Goal: Task Accomplishment & Management: Manage account settings

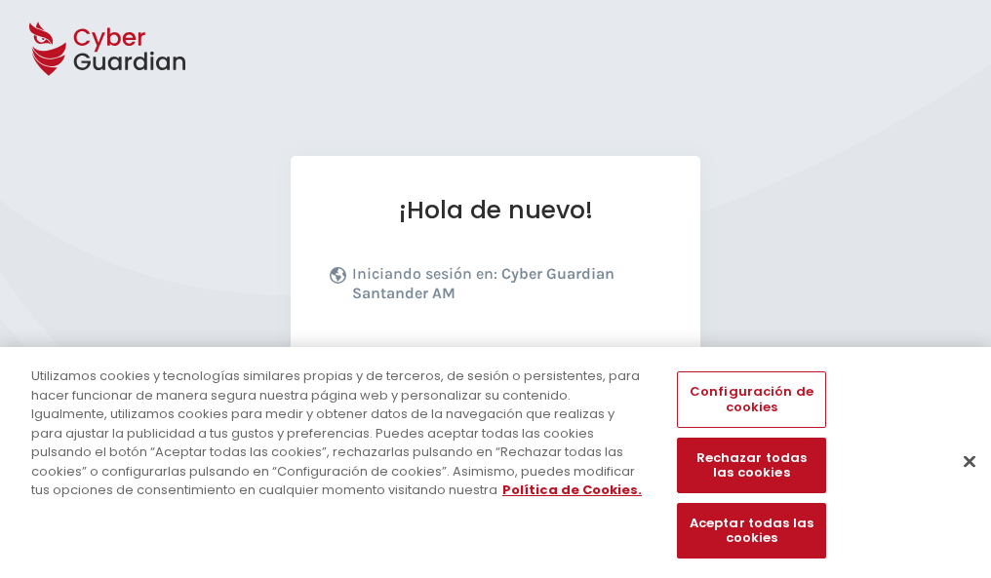
scroll to position [239, 0]
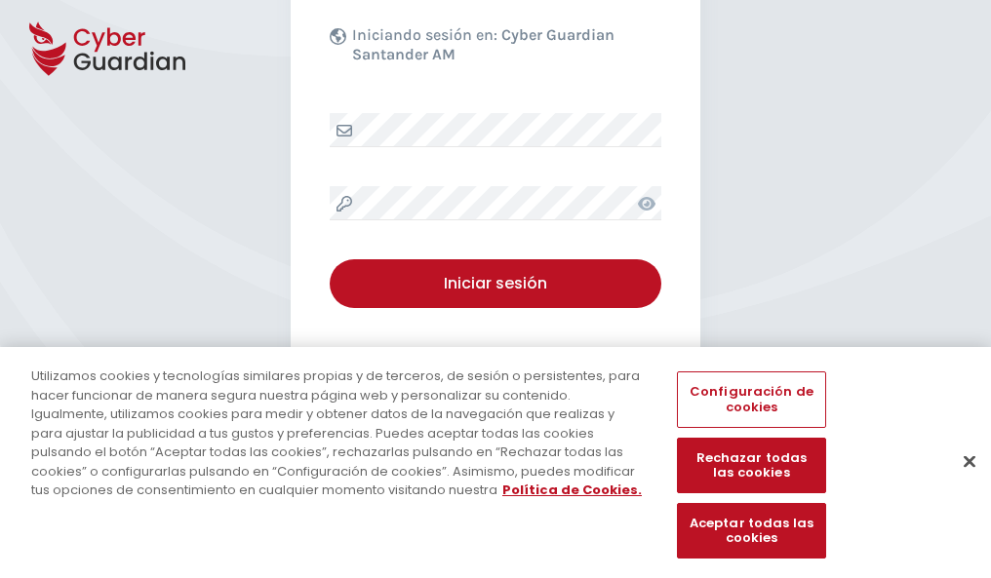
click at [960, 482] on button "Cerrar" at bounding box center [969, 461] width 43 height 43
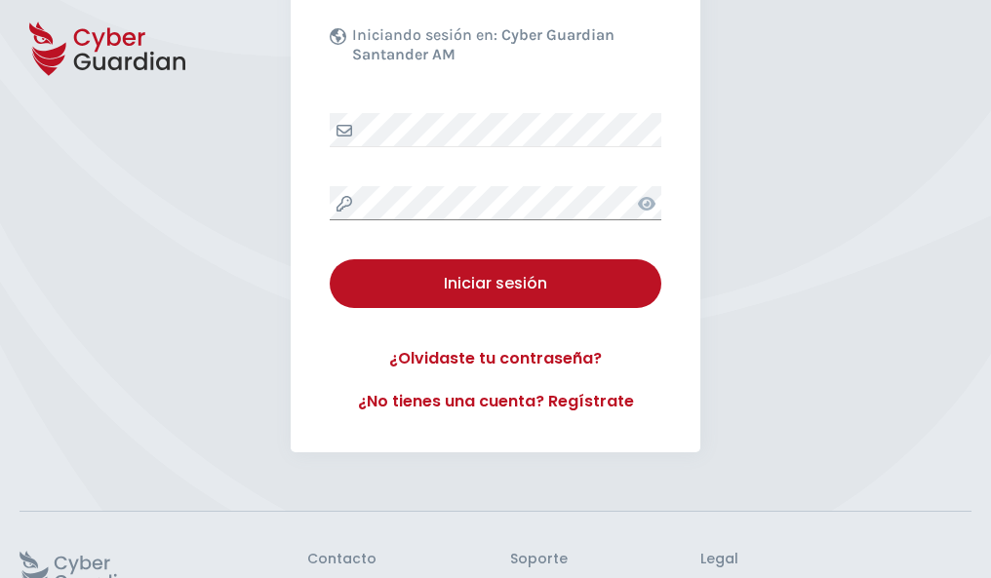
scroll to position [379, 0]
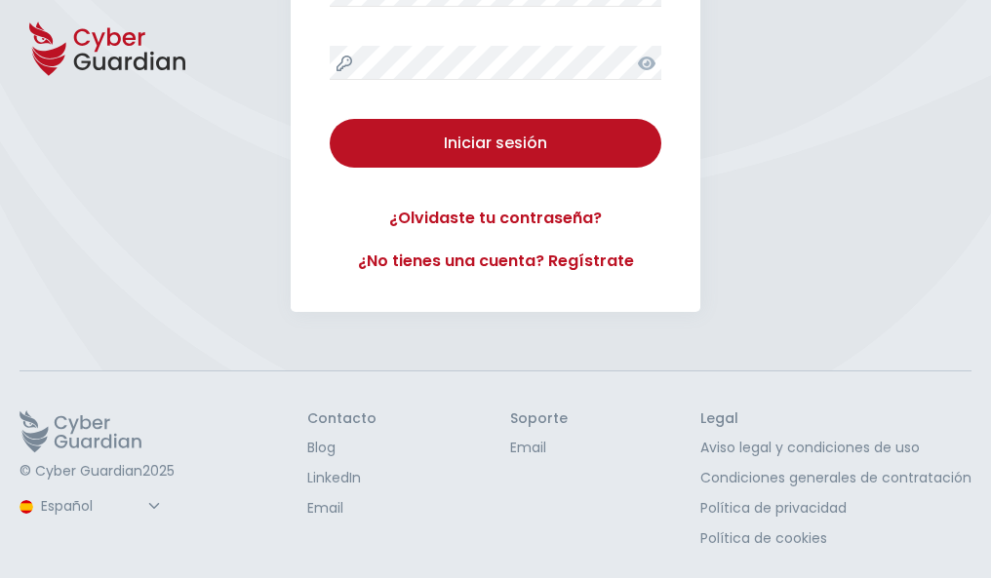
click at [330, 119] on button "Iniciar sesión" at bounding box center [496, 143] width 332 height 49
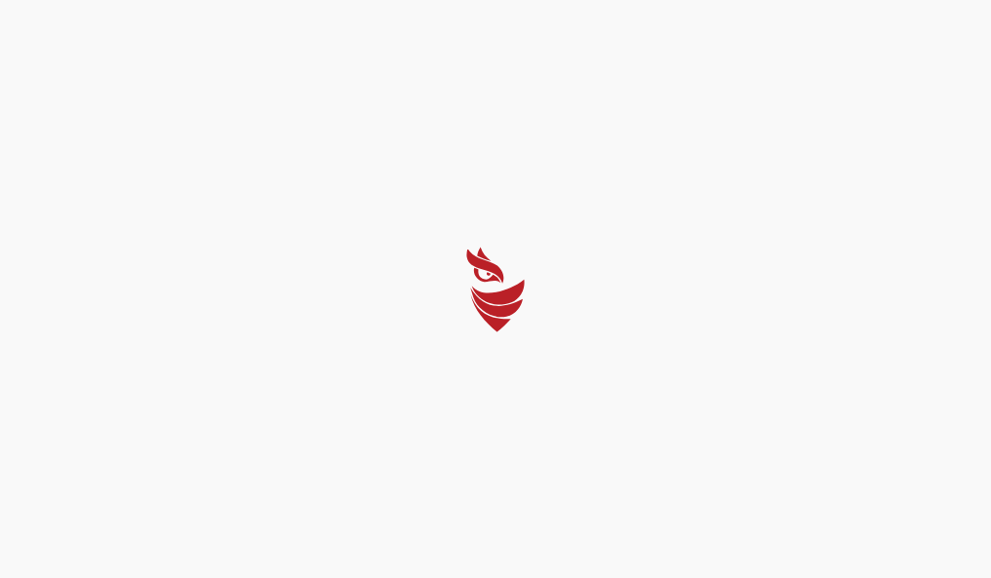
scroll to position [0, 0]
select select "Português (BR)"
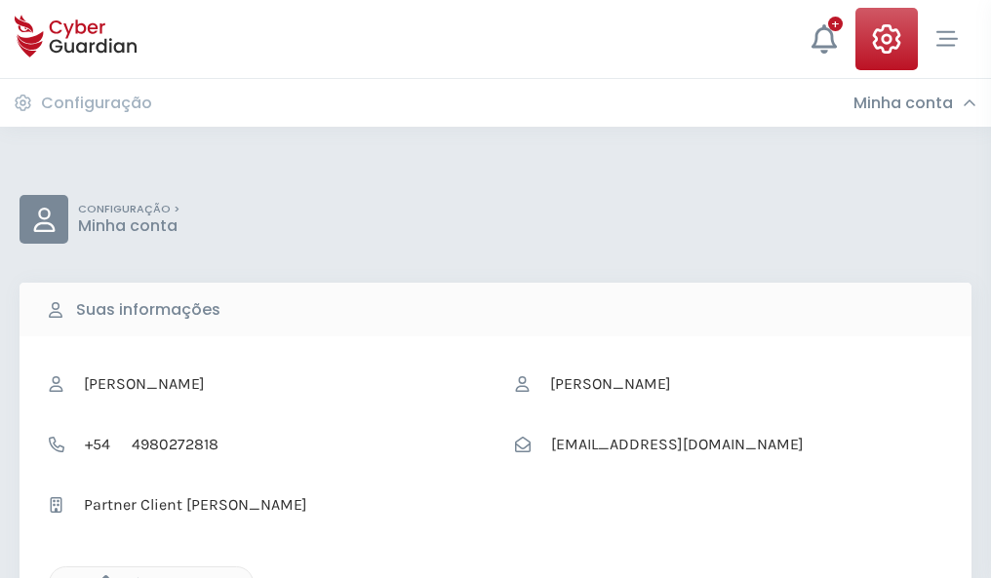
click at [100, 576] on icon "button" at bounding box center [101, 583] width 17 height 17
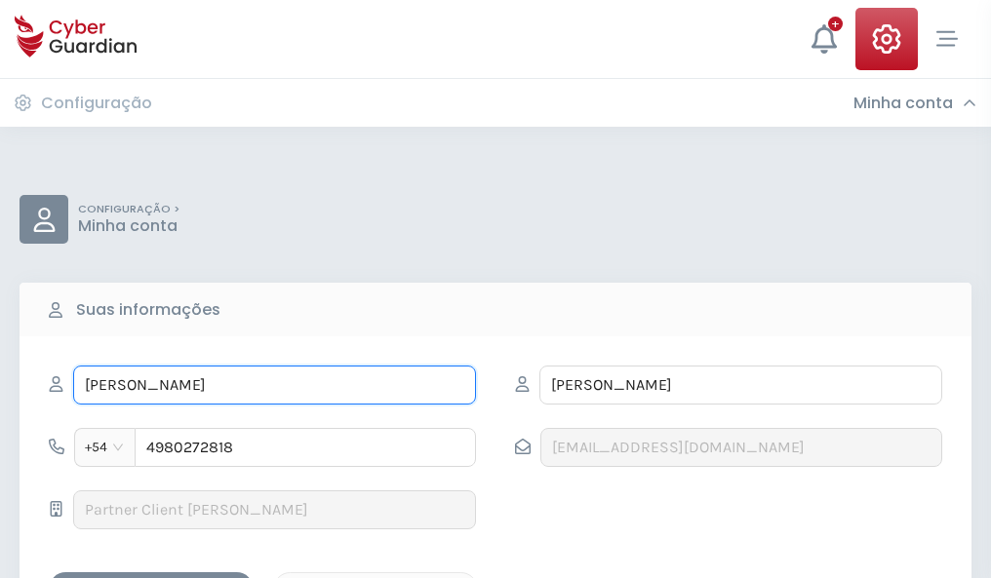
click at [274, 385] on input "FILOMENA" at bounding box center [274, 385] width 403 height 39
type input "F"
type input "Rosalía"
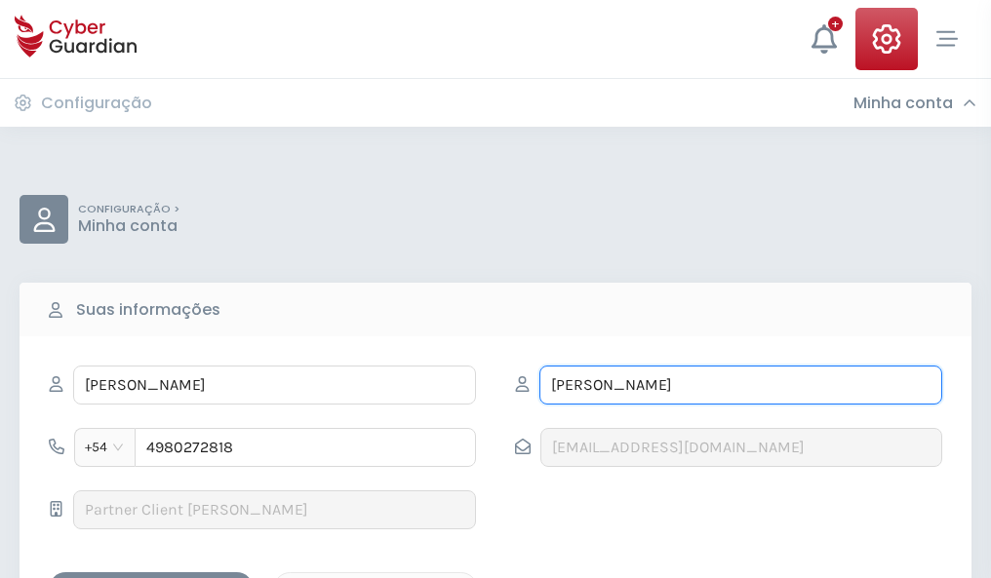
click at [740, 385] on input "VIÑAS" at bounding box center [740, 385] width 403 height 39
type input "V"
type input "Quirós"
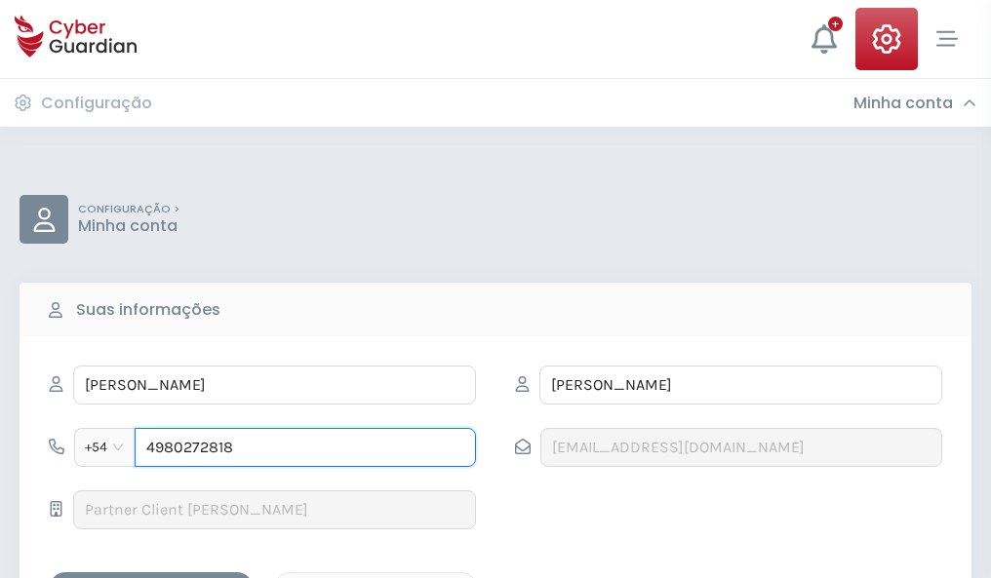
click at [305, 448] on input "4980272818" at bounding box center [305, 447] width 341 height 39
type input "4"
type input "4901808240"
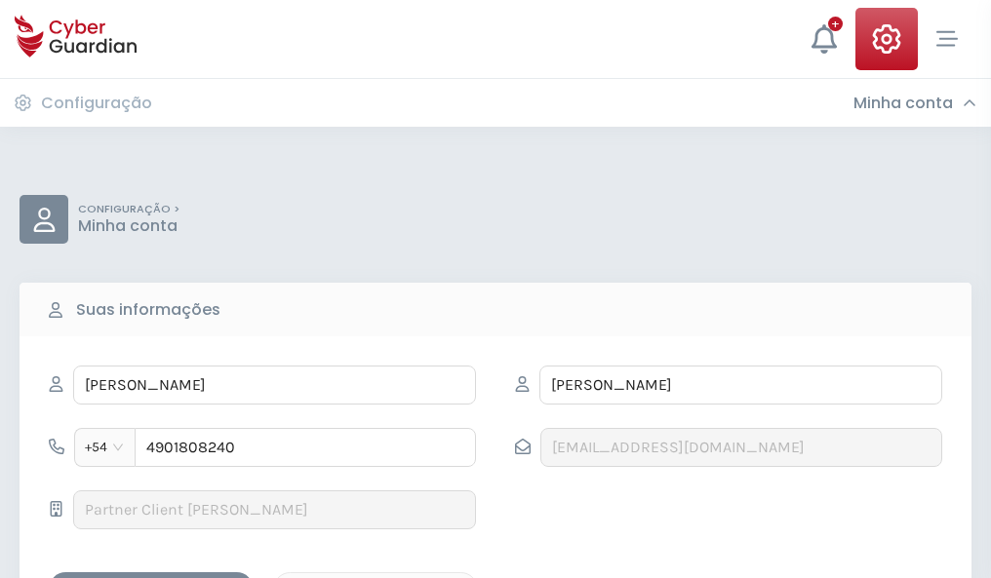
click at [151, 577] on div "Salvar alterações" at bounding box center [151, 589] width 176 height 24
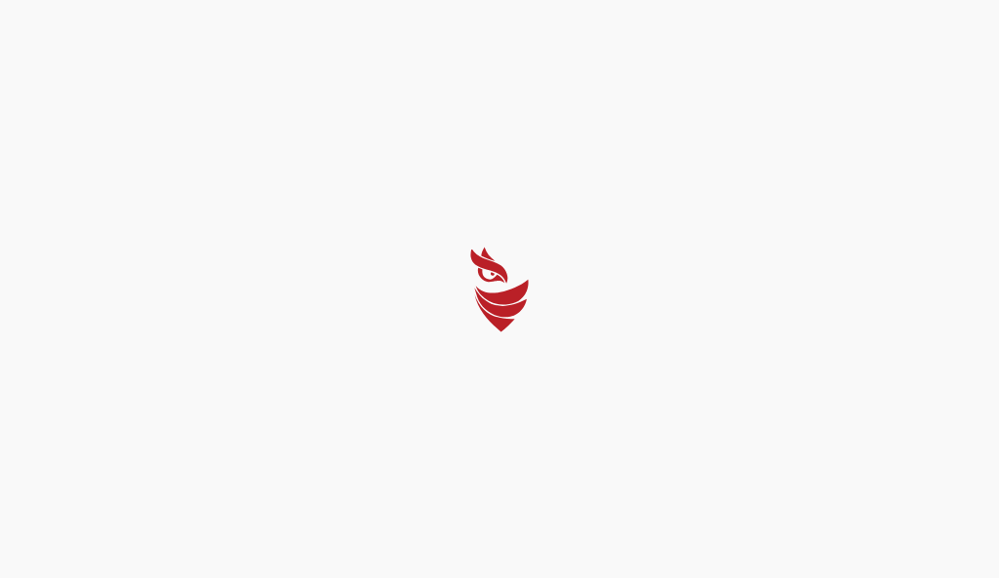
select select "Português (BR)"
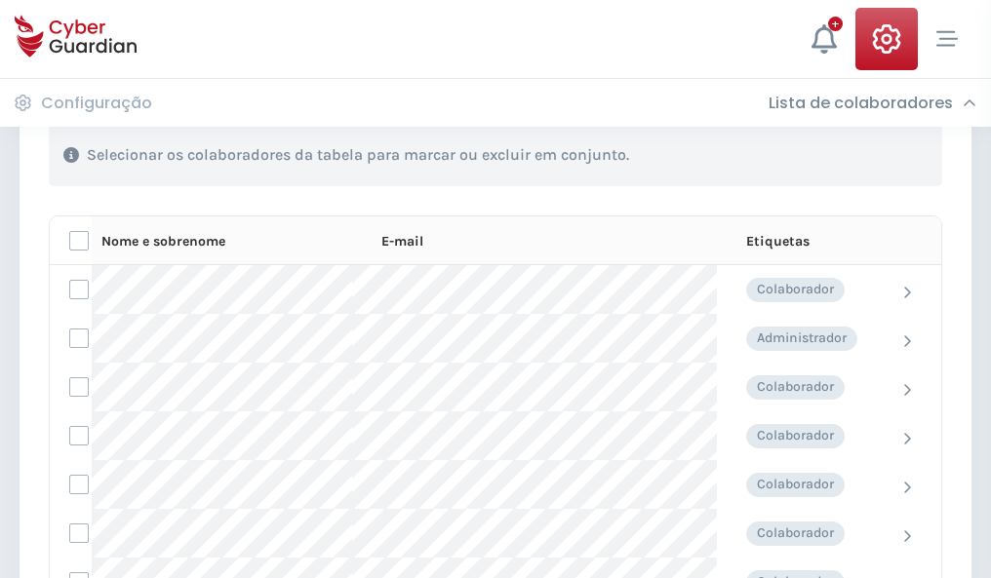
scroll to position [835, 0]
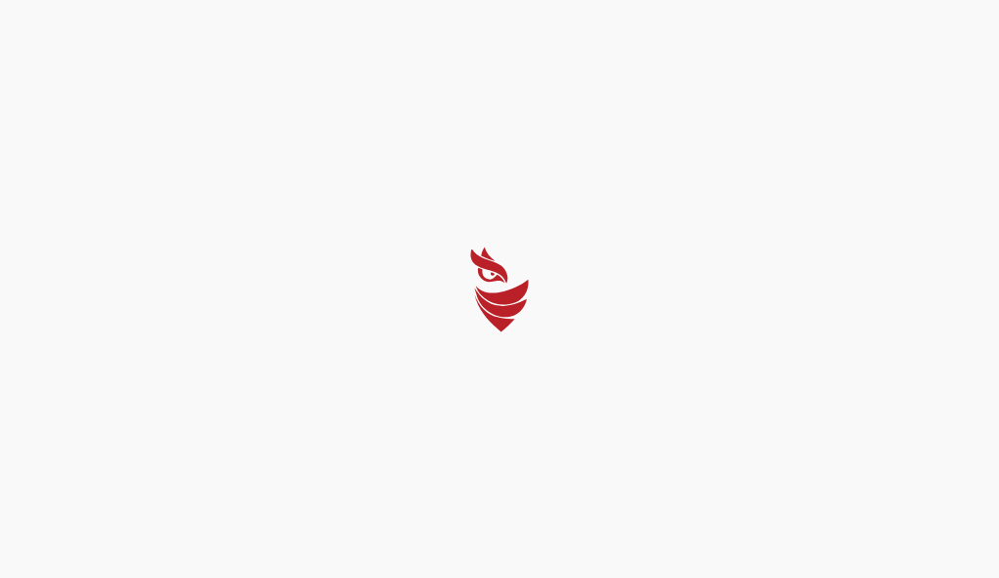
select select "Português (BR)"
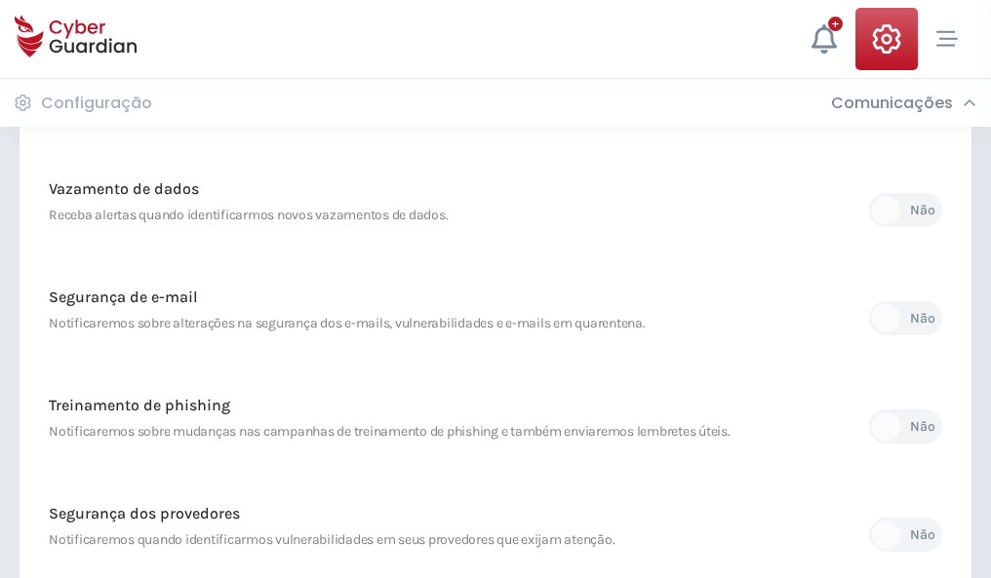
scroll to position [1027, 0]
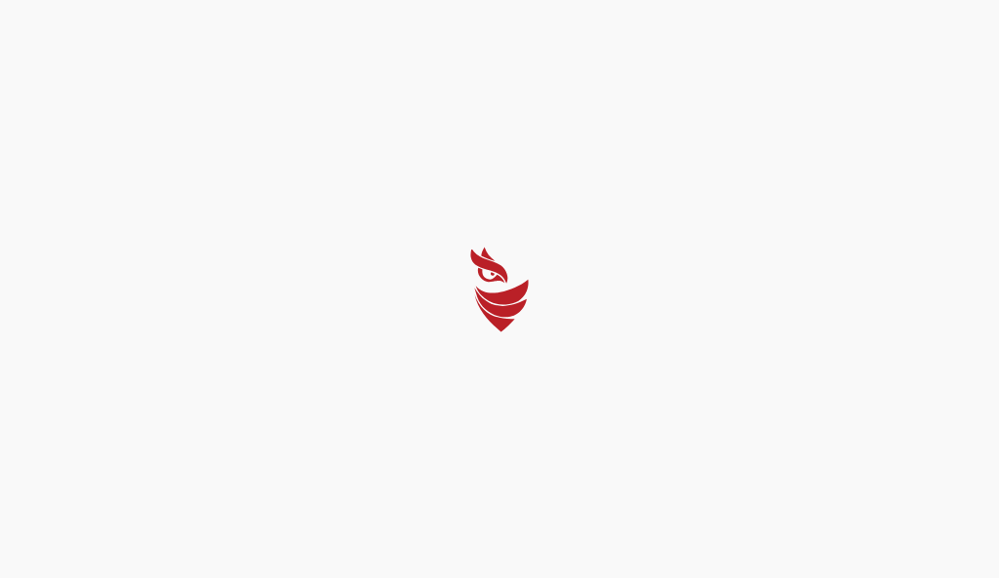
select select "Português (BR)"
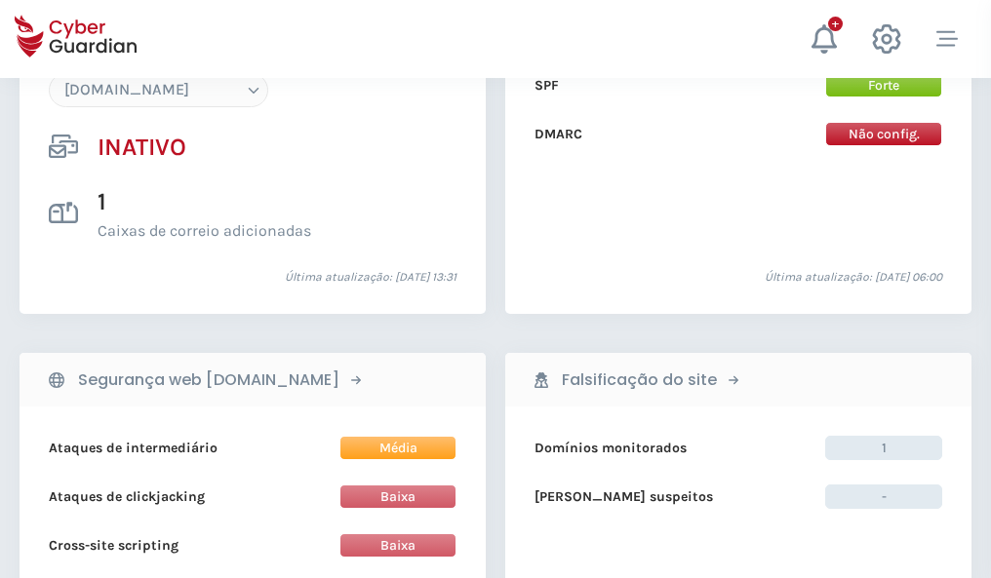
scroll to position [1835, 0]
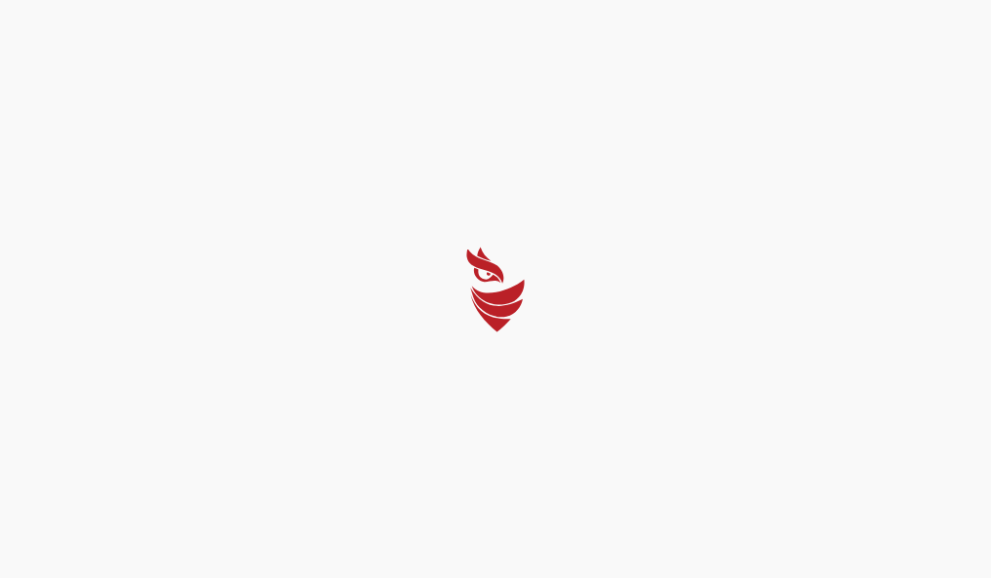
select select "Português (BR)"
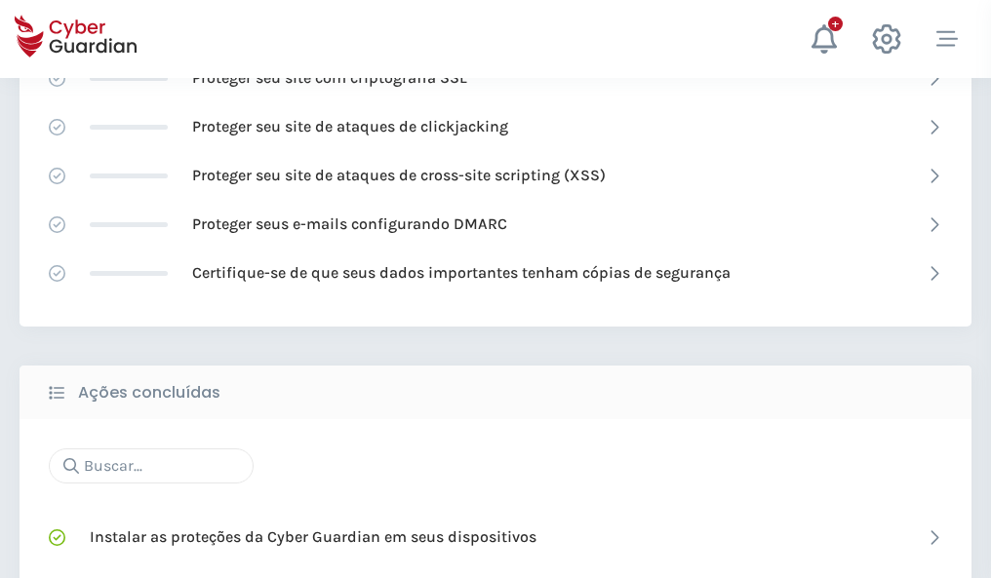
scroll to position [1299, 0]
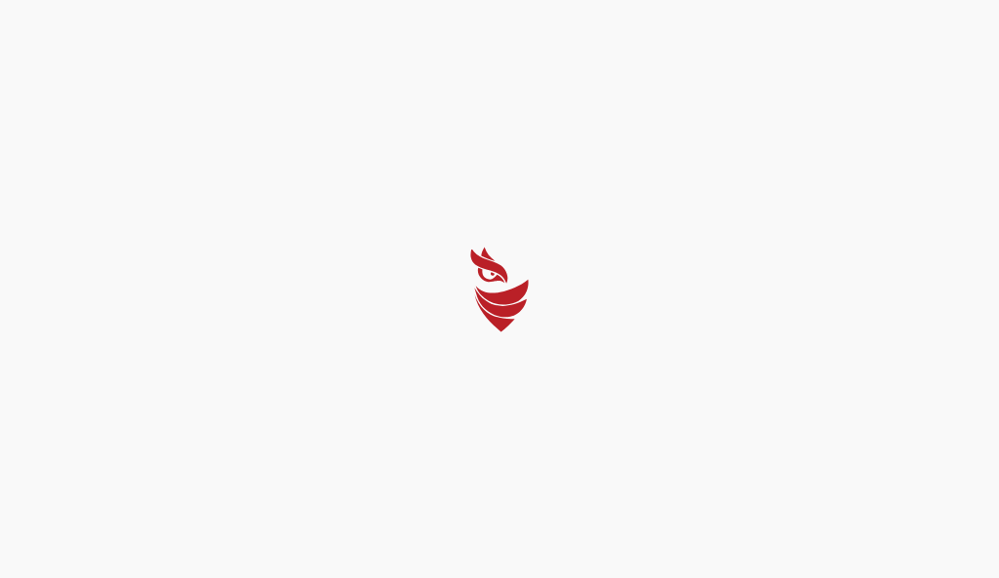
select select "Português (BR)"
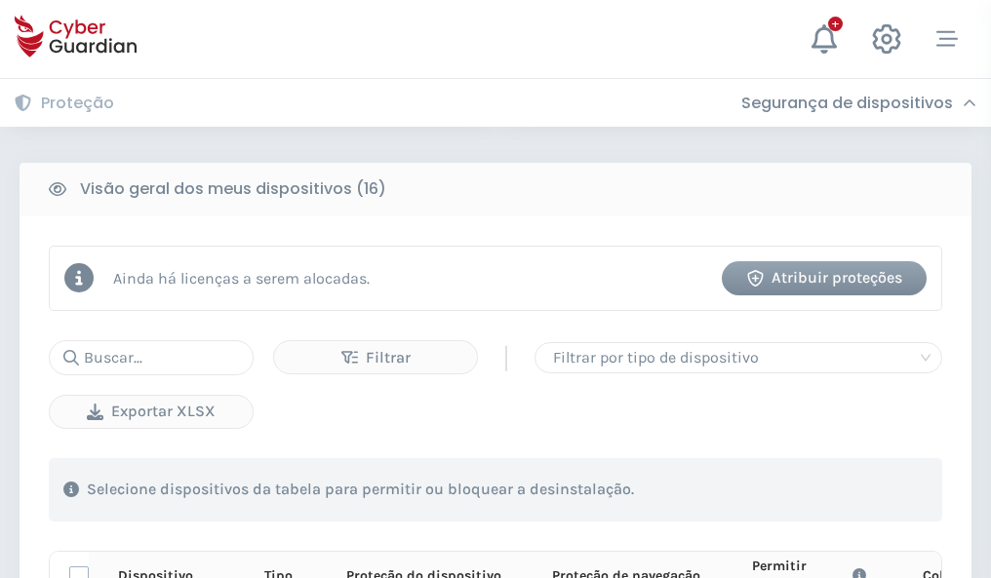
scroll to position [1723, 0]
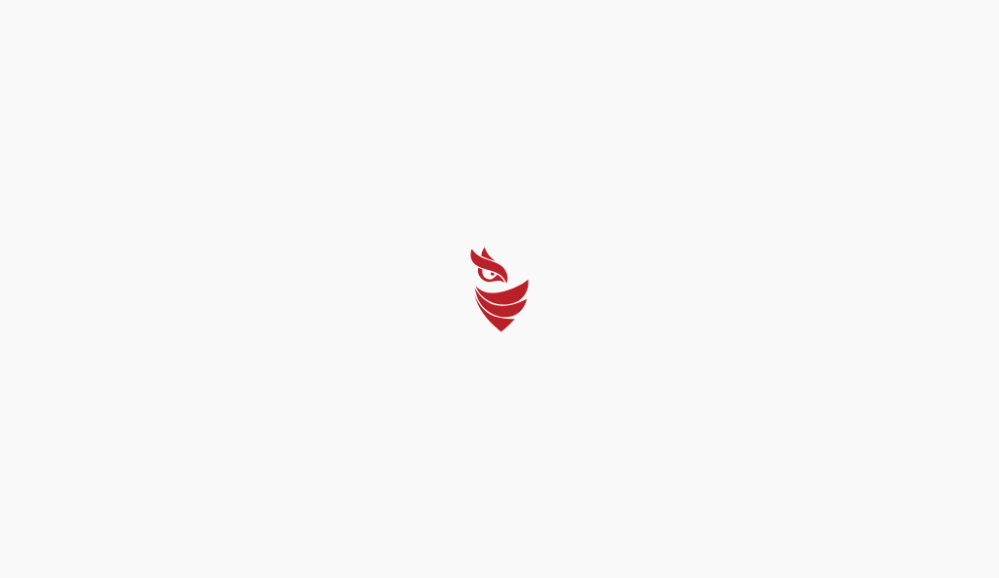
select select "Português (BR)"
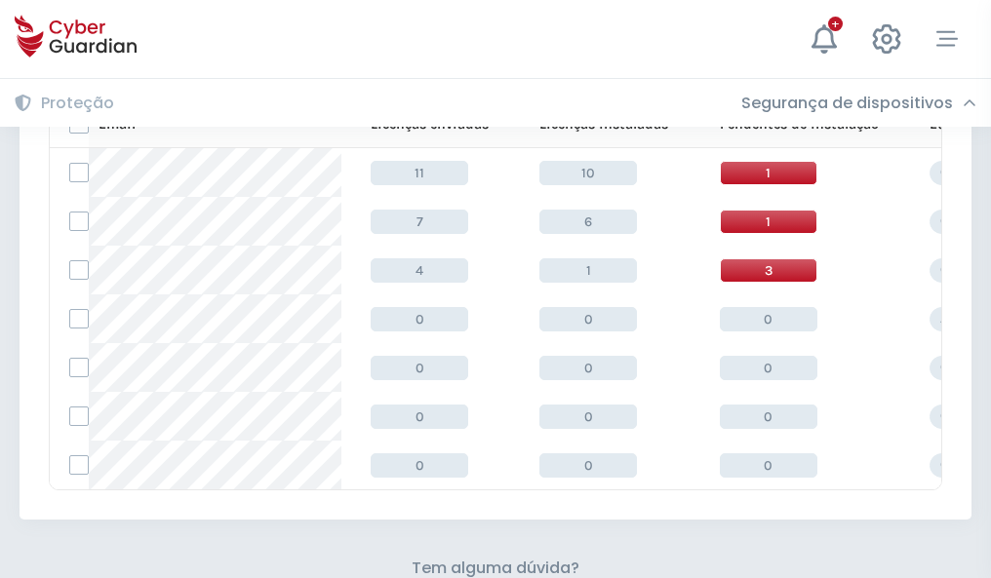
scroll to position [856, 0]
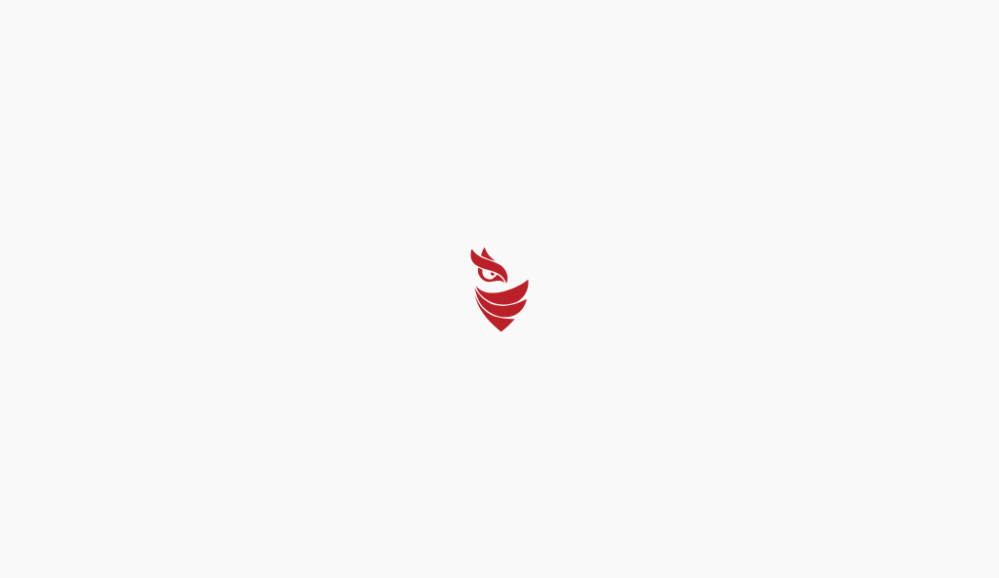
select select "Português (BR)"
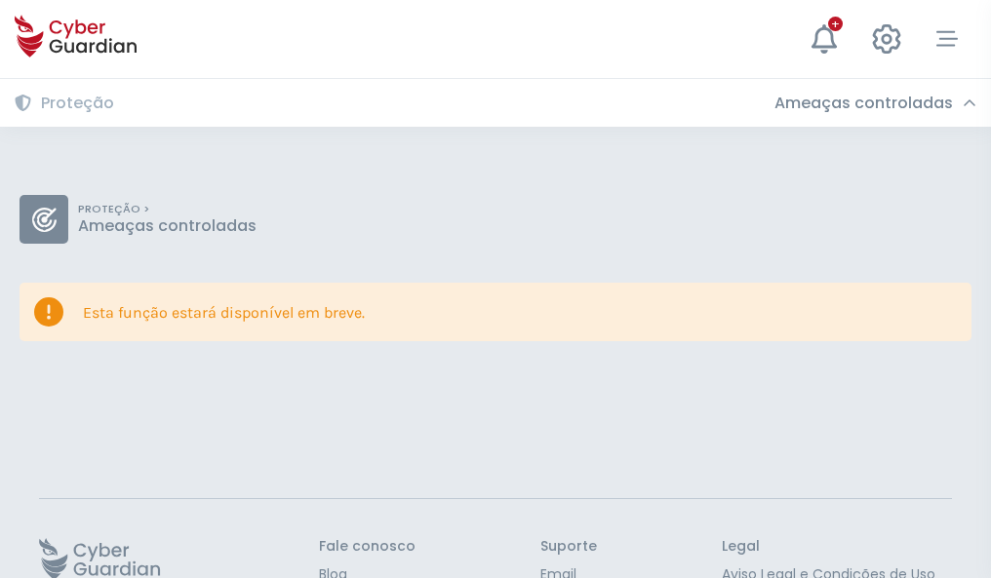
scroll to position [127, 0]
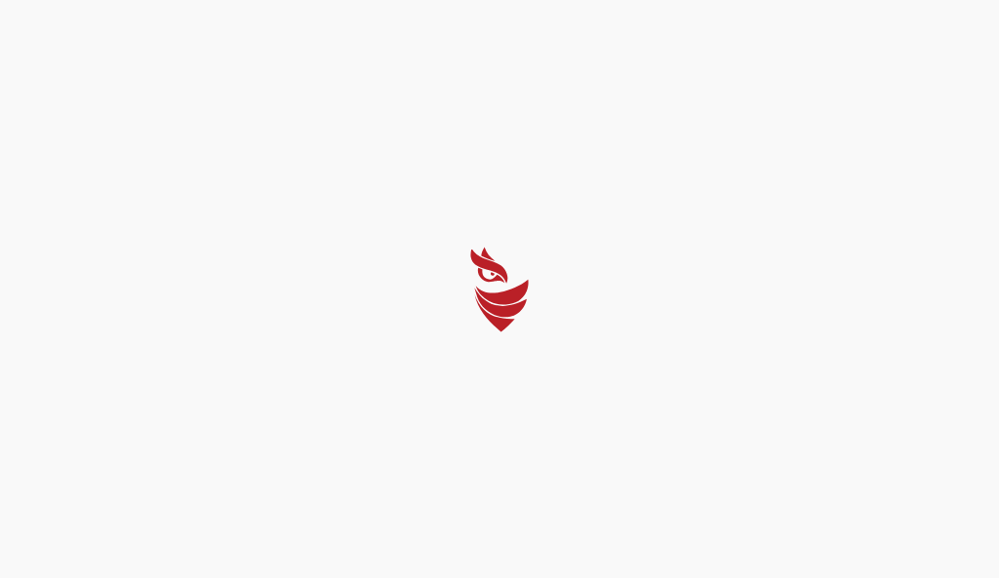
select select "Português (BR)"
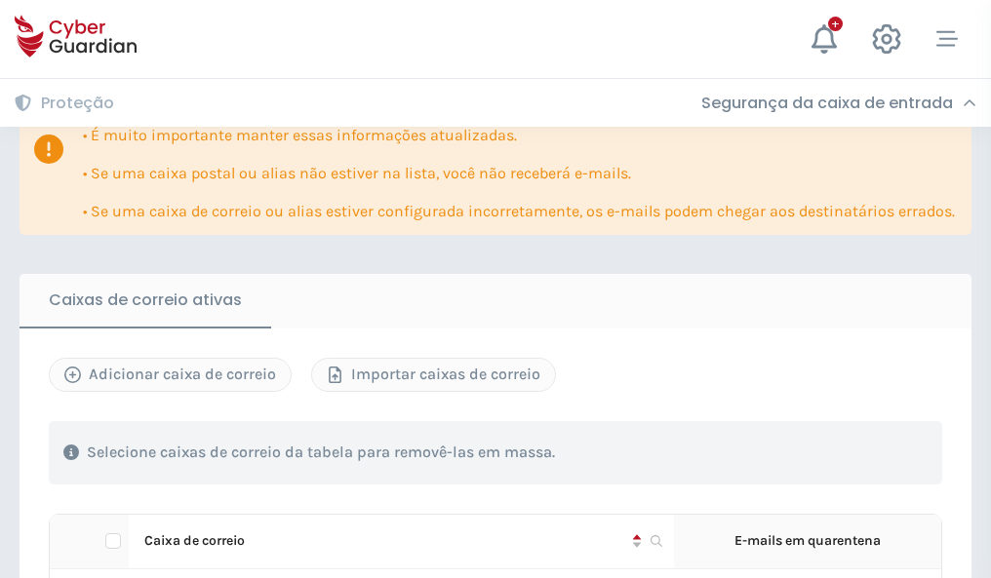
scroll to position [1146, 0]
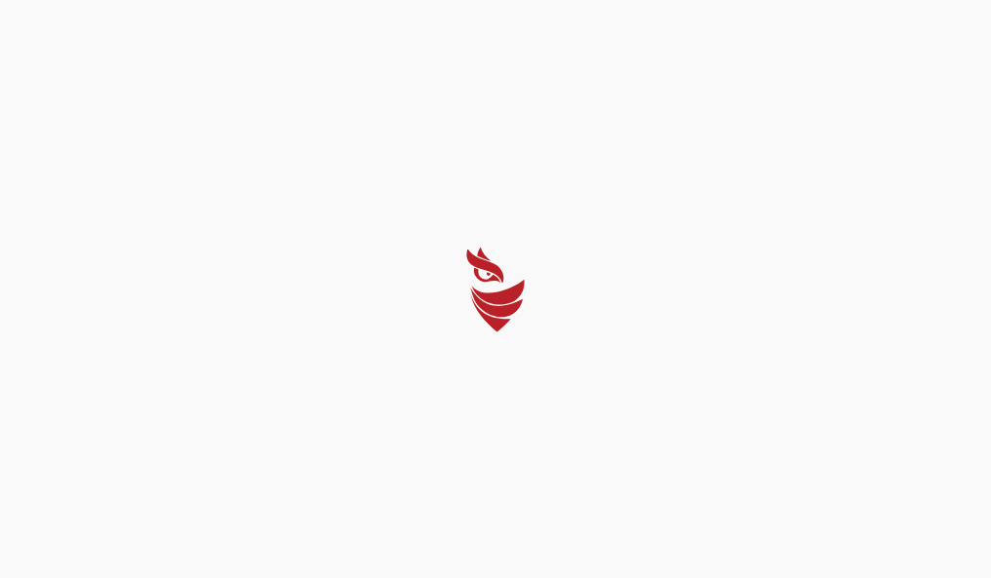
select select "Português (BR)"
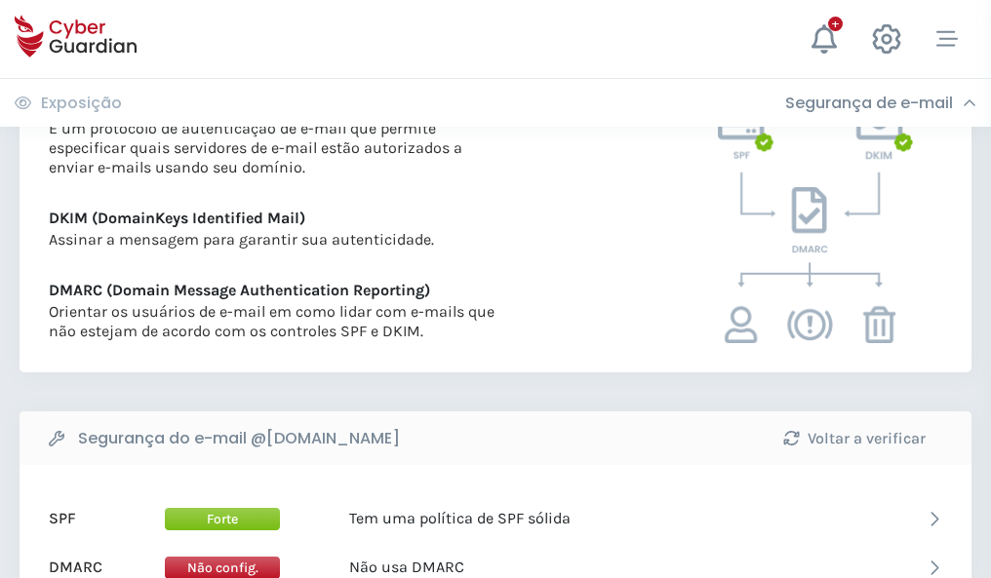
scroll to position [1052, 0]
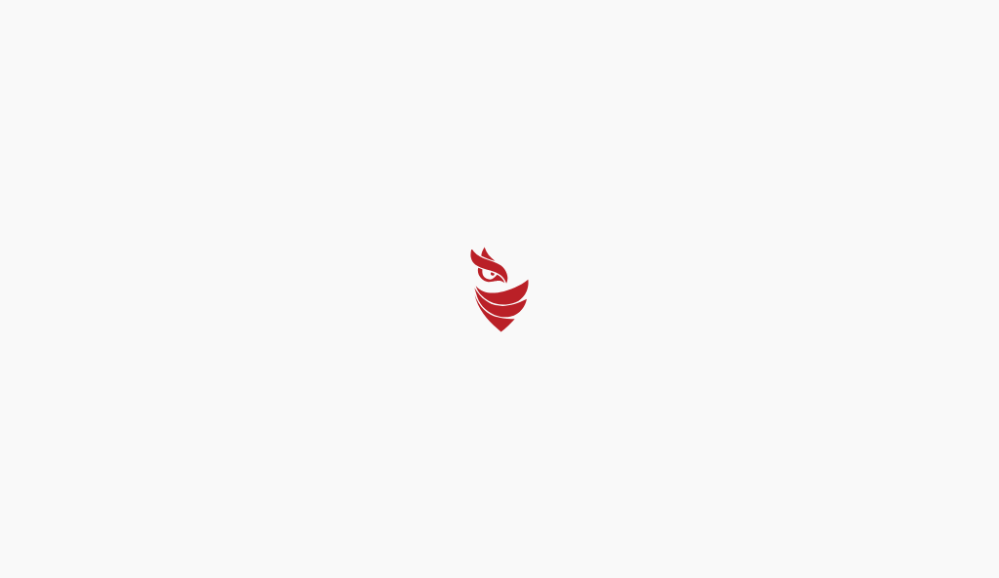
select select "Português (BR)"
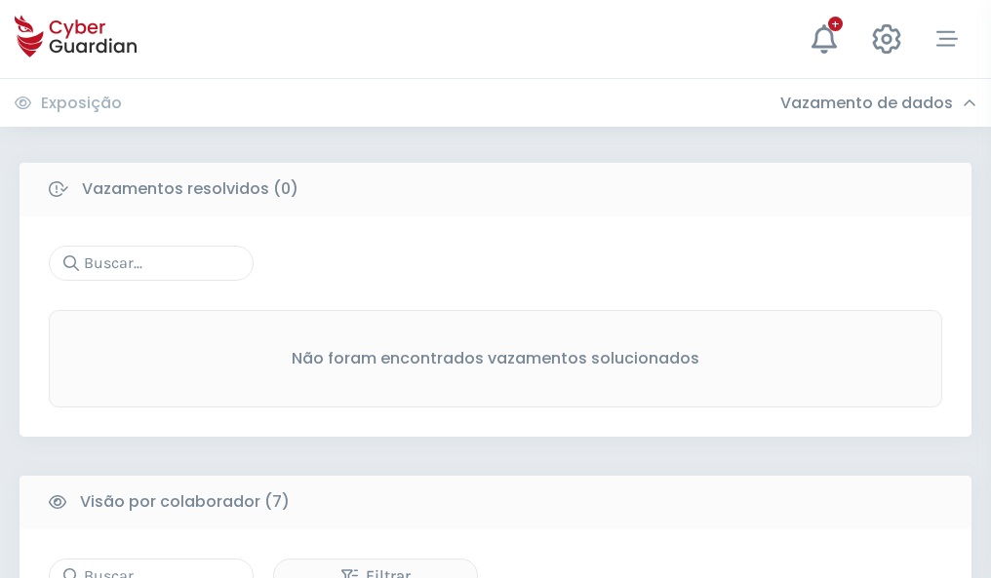
scroll to position [1613, 0]
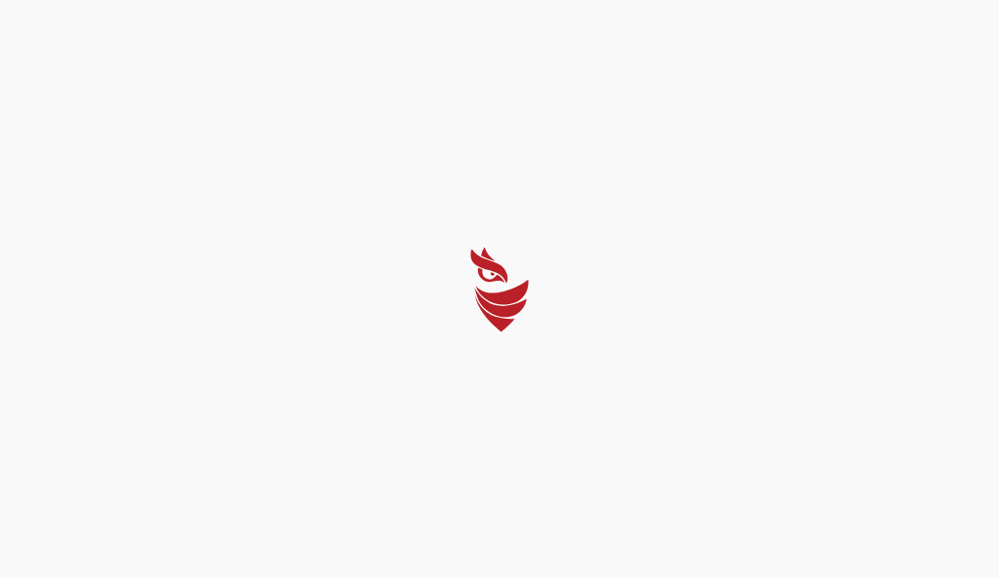
select select "Português (BR)"
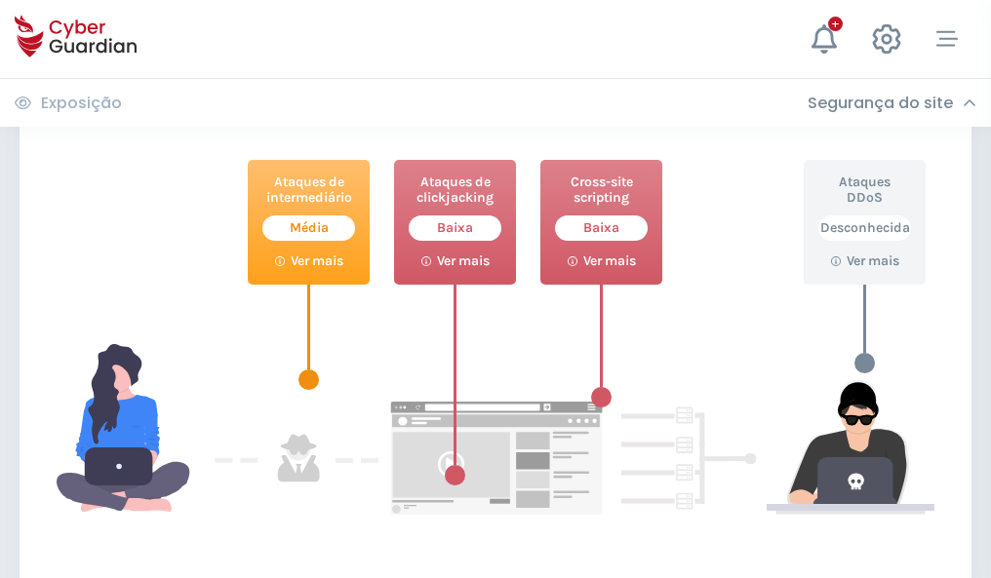
scroll to position [1062, 0]
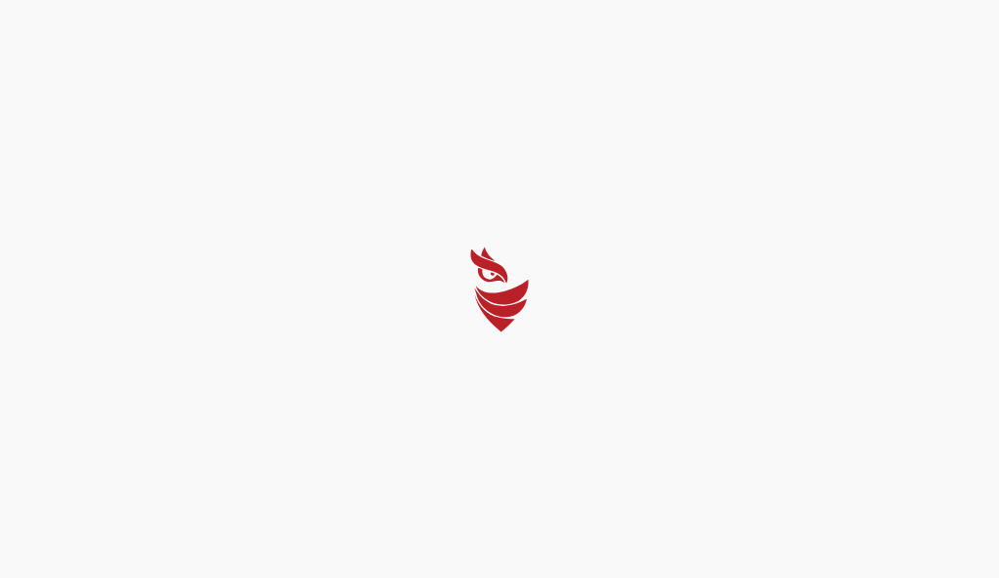
select select "Português (BR)"
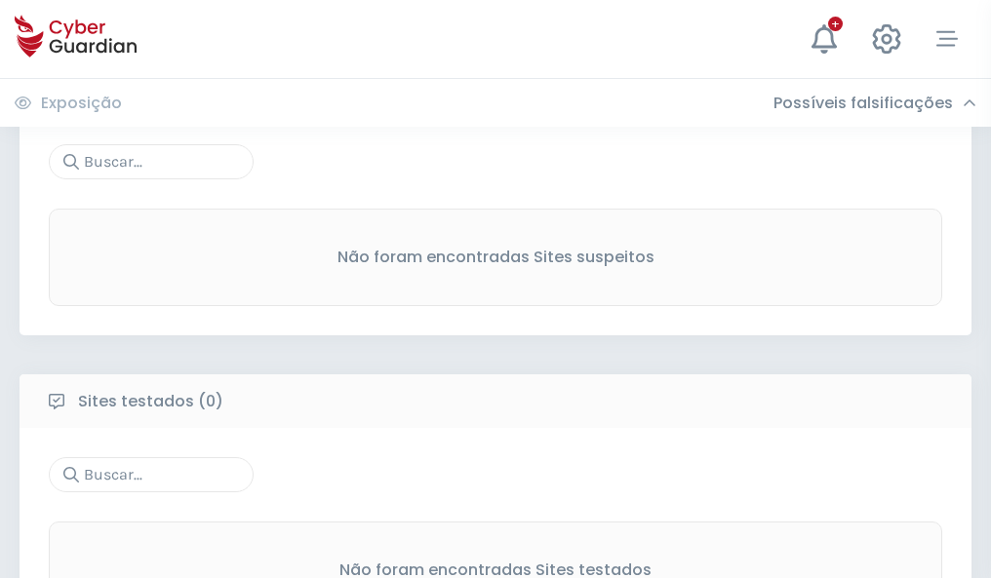
scroll to position [1020, 0]
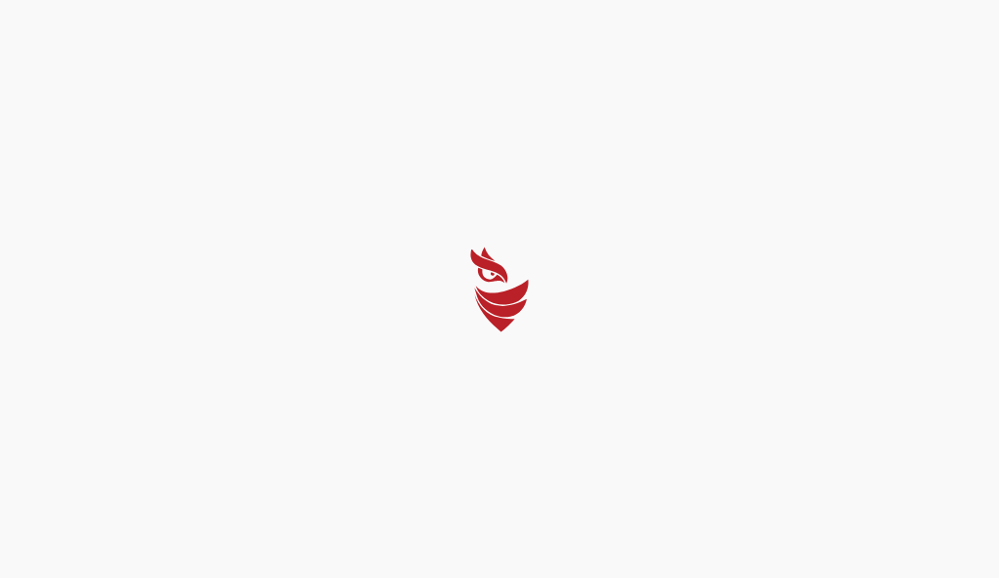
select select "Português (BR)"
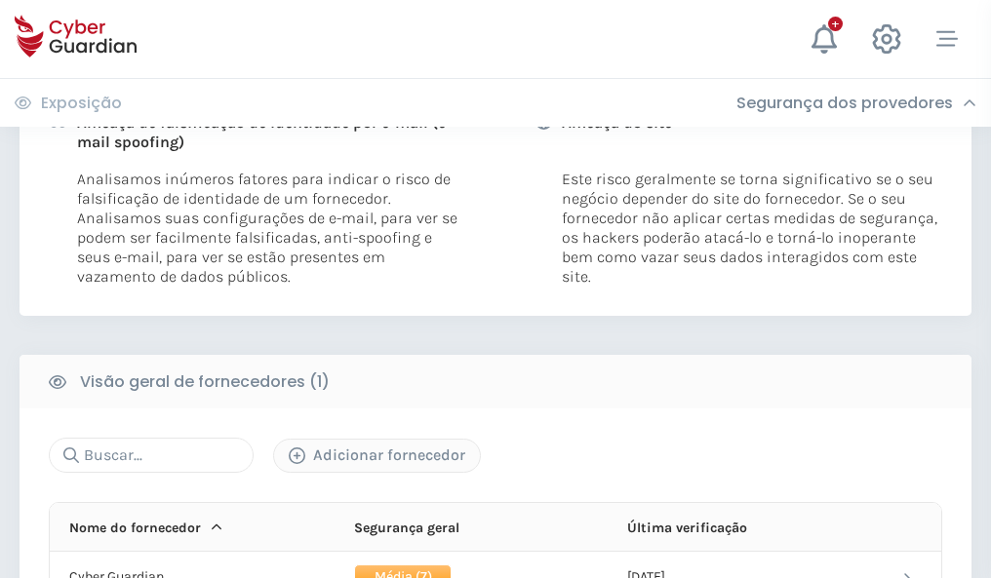
scroll to position [994, 0]
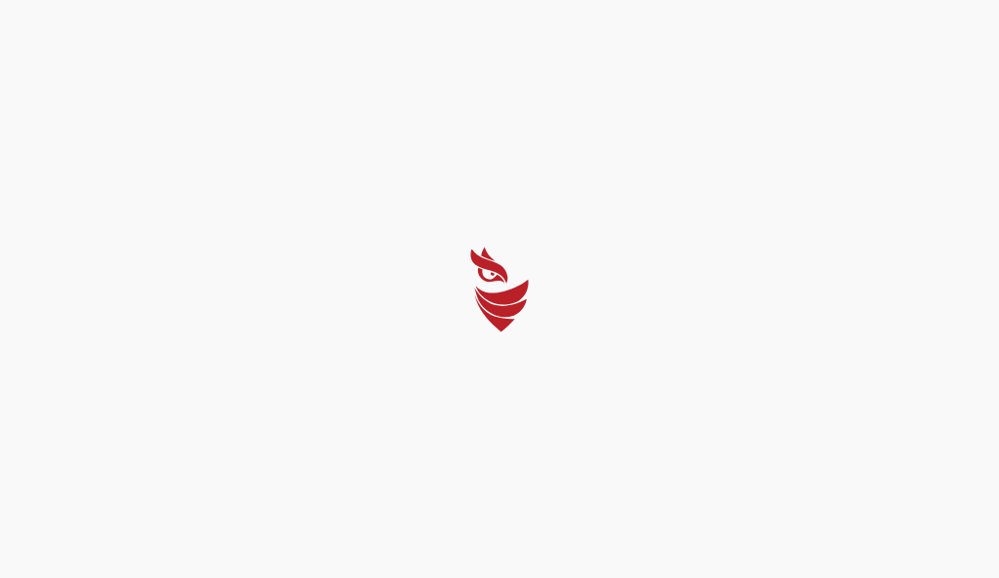
select select "Português (BR)"
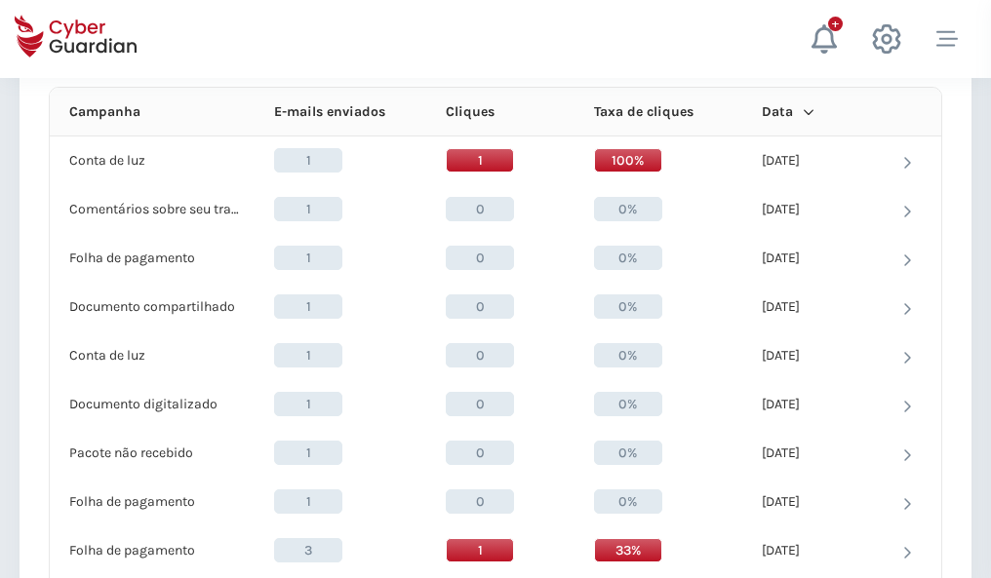
scroll to position [1748, 0]
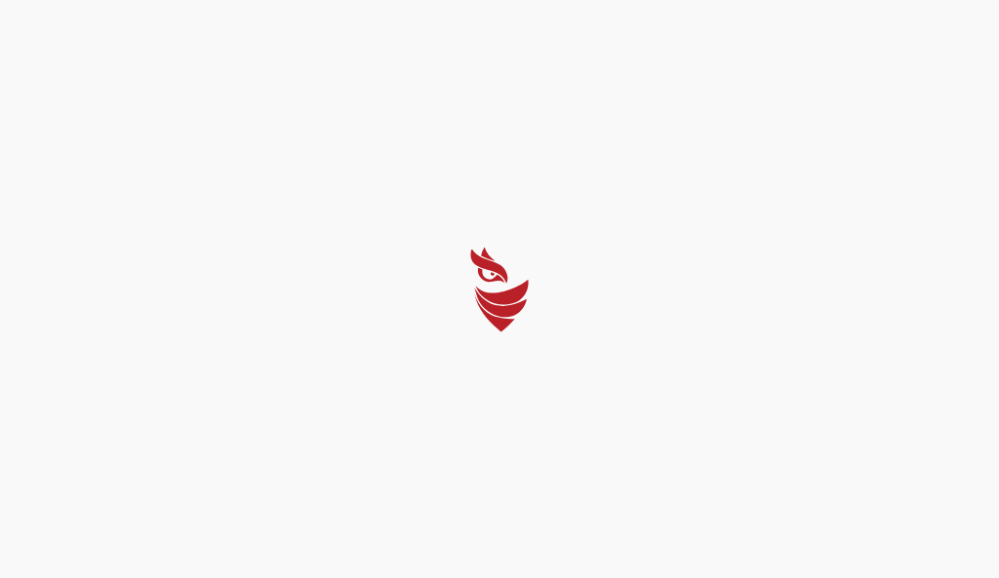
select select "Português (BR)"
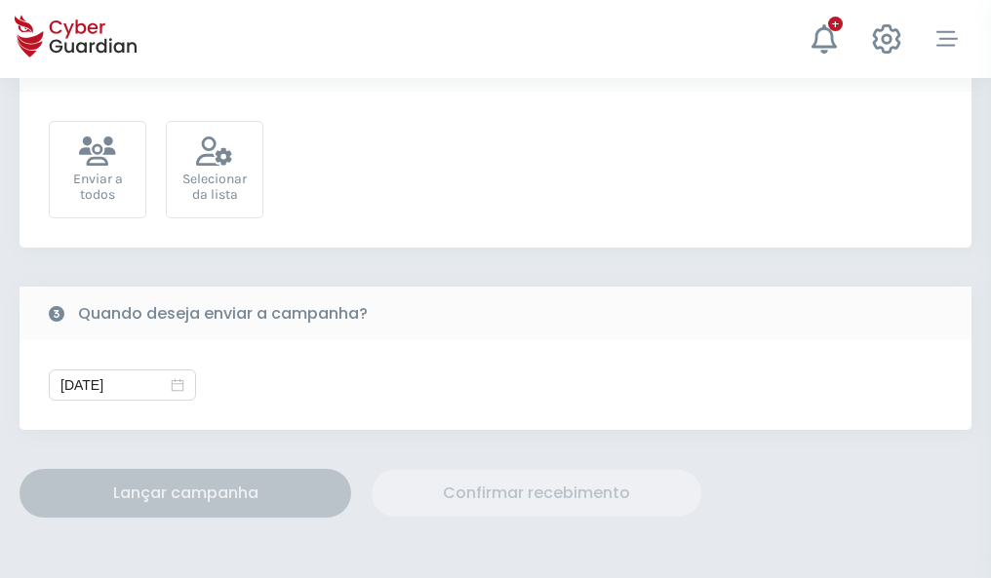
scroll to position [714, 0]
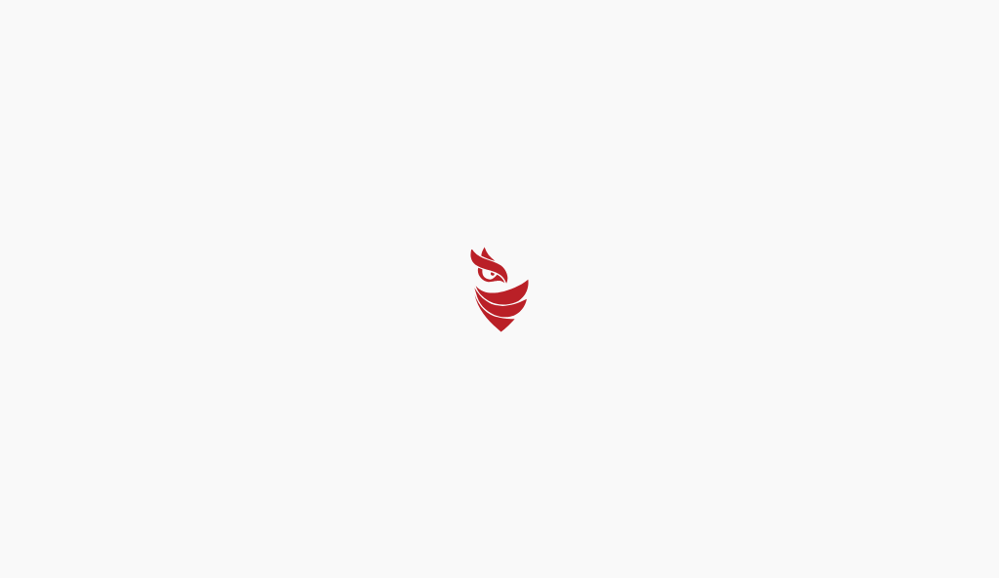
select select "Português (BR)"
